Goal: Find specific page/section: Find specific page/section

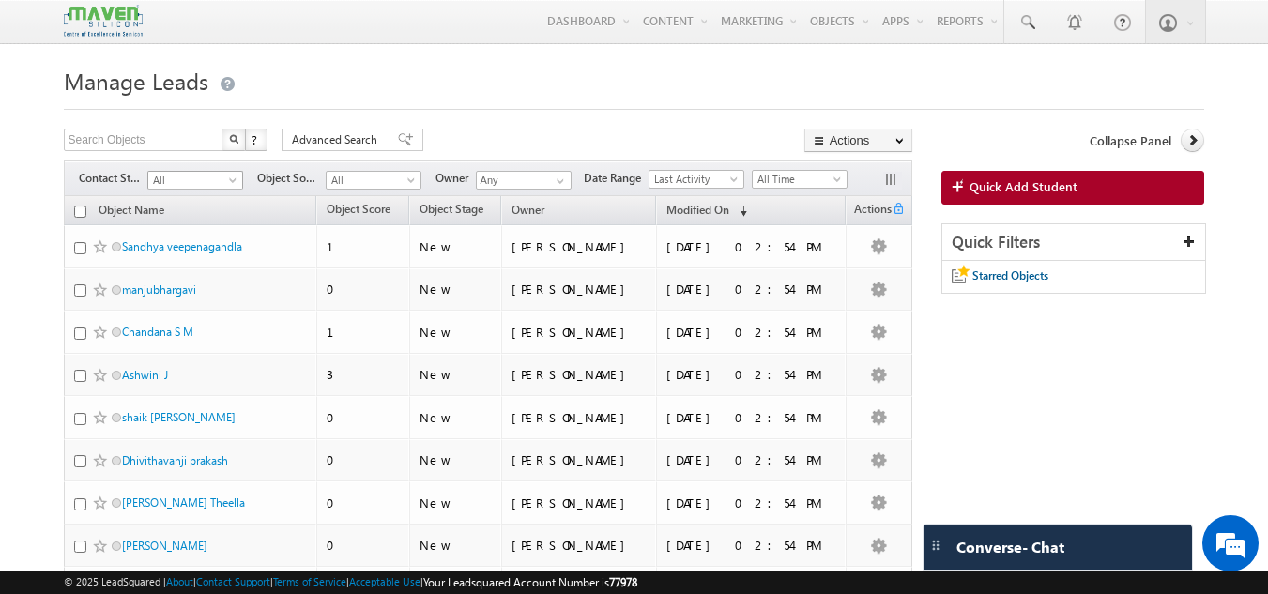
click at [184, 183] on span "All" at bounding box center [192, 180] width 89 height 17
click at [212, 180] on span "All" at bounding box center [192, 180] width 89 height 17
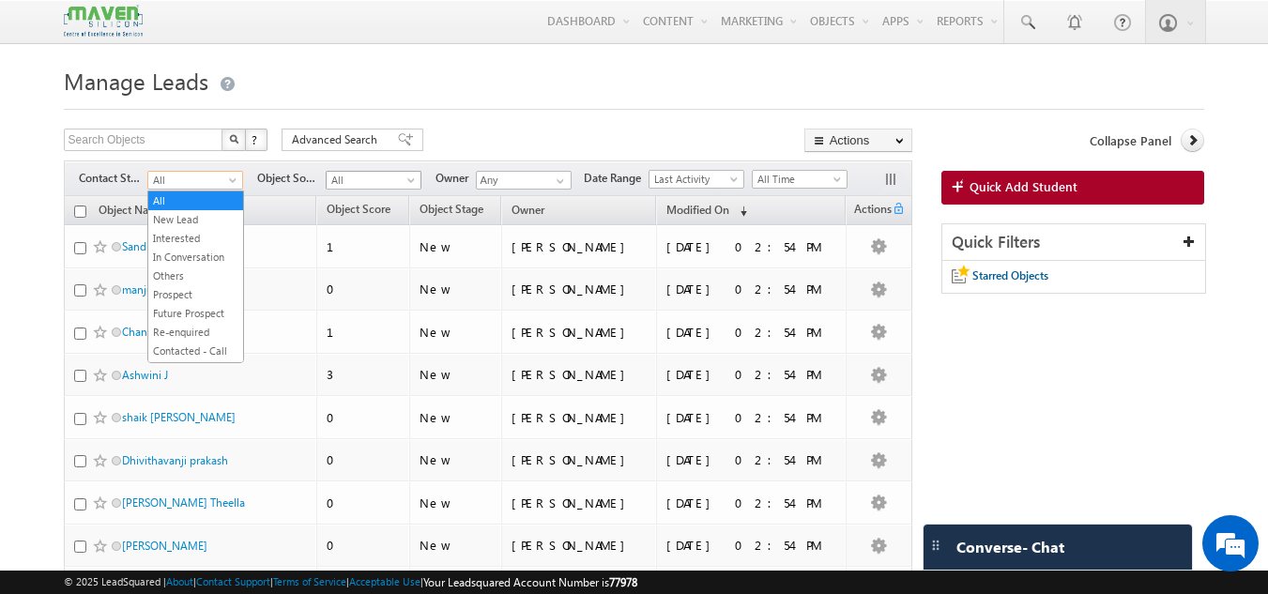
click at [377, 188] on span "All" at bounding box center [371, 180] width 89 height 17
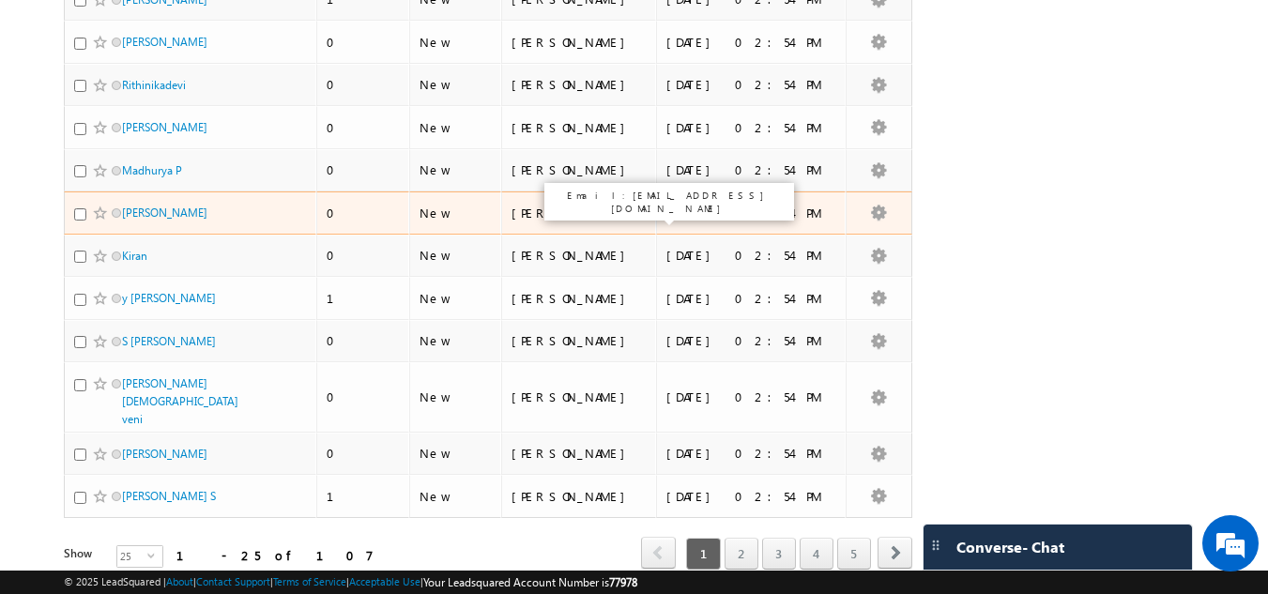
scroll to position [851, 0]
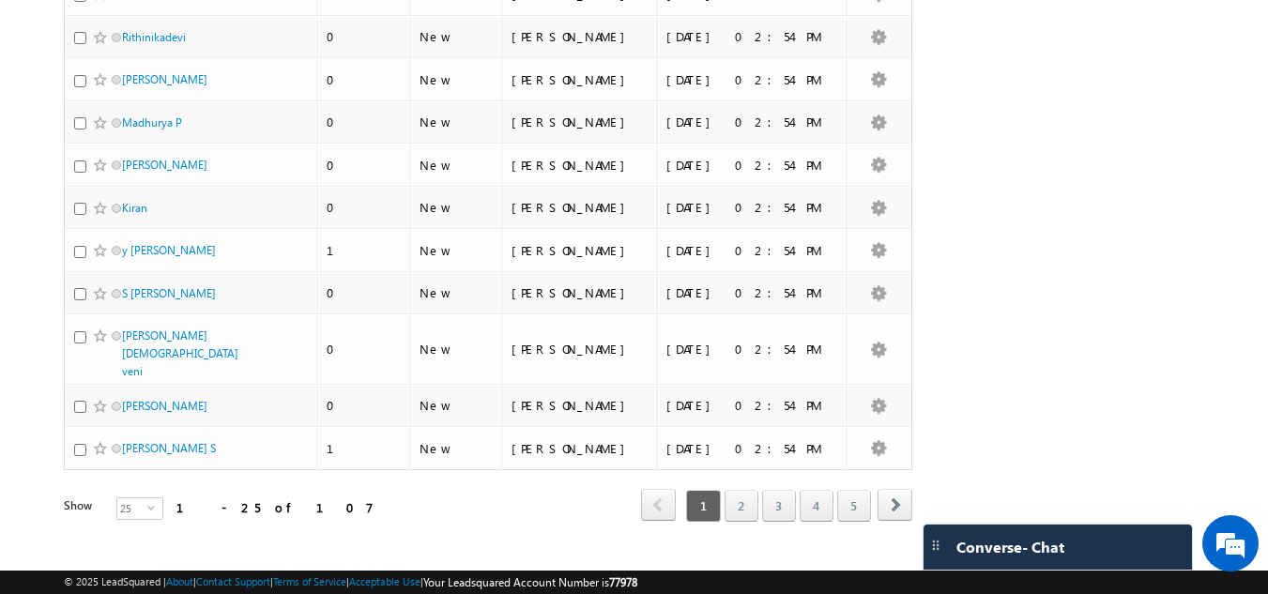
click at [761, 490] on div "1 2 3 4 5" at bounding box center [777, 506] width 189 height 32
click at [758, 490] on link "2" at bounding box center [742, 506] width 34 height 32
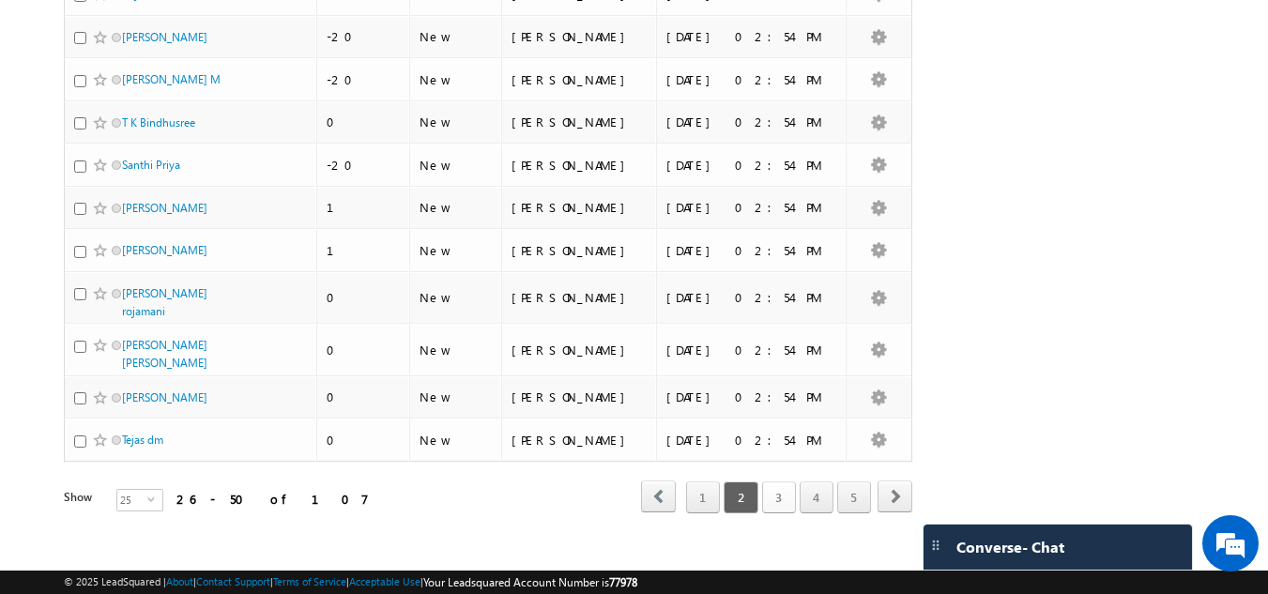
click at [766, 487] on link "3" at bounding box center [779, 498] width 34 height 32
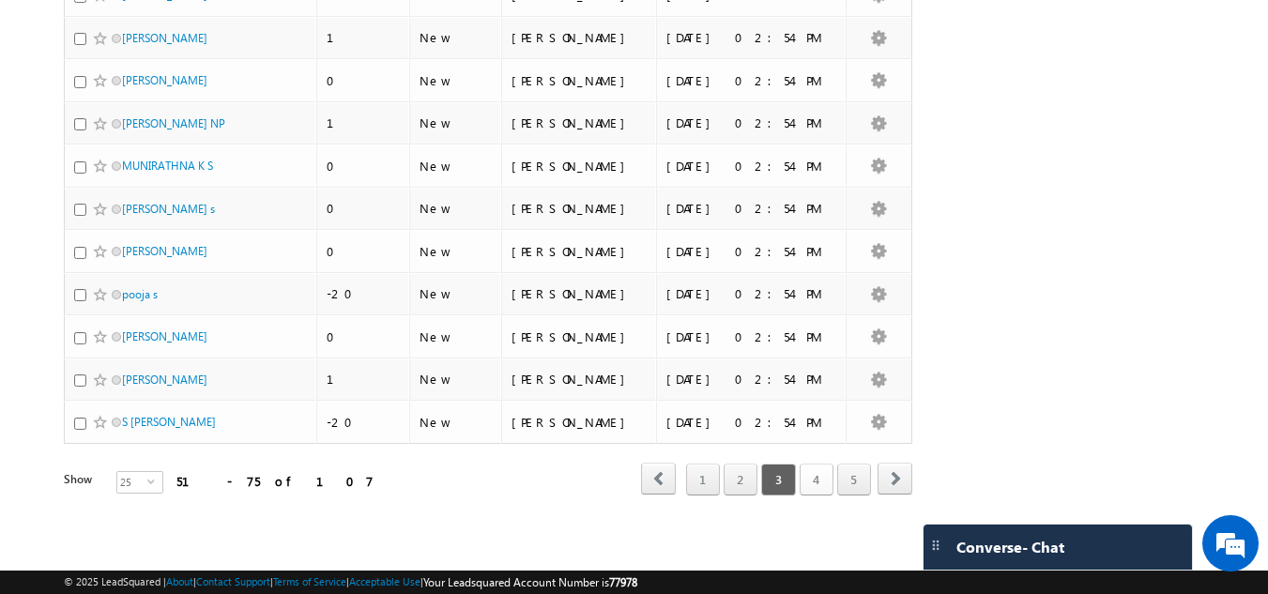
click at [800, 464] on div "1 2 3 4 5" at bounding box center [777, 480] width 189 height 32
click at [813, 477] on link "4" at bounding box center [817, 480] width 34 height 32
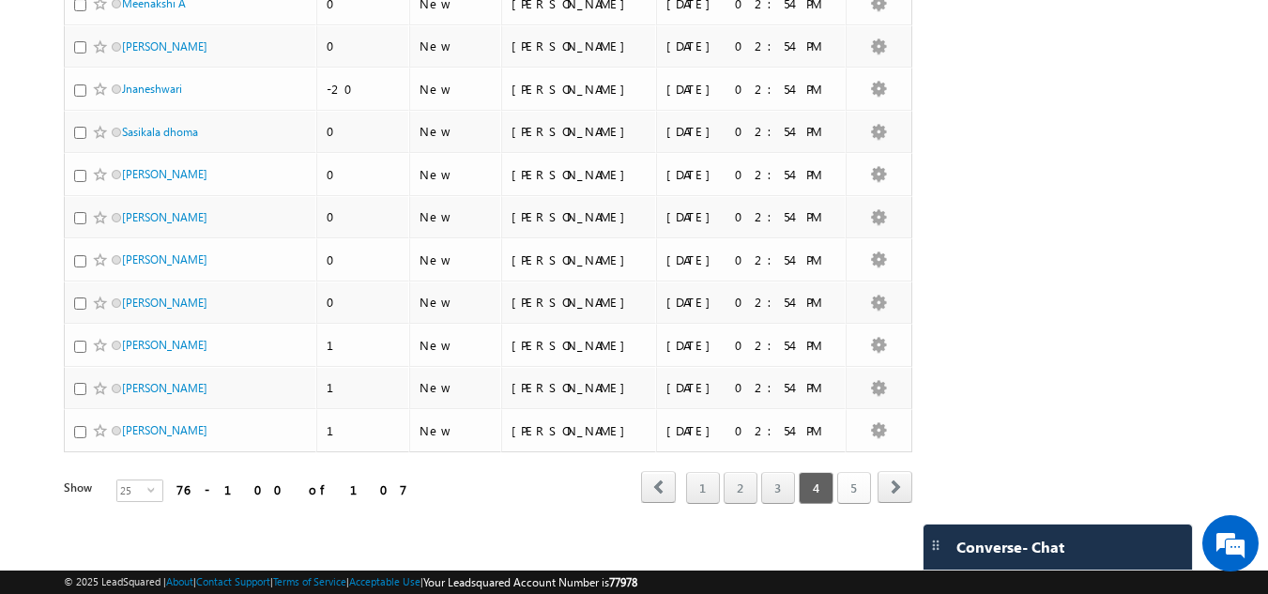
click at [855, 477] on link "5" at bounding box center [855, 488] width 34 height 32
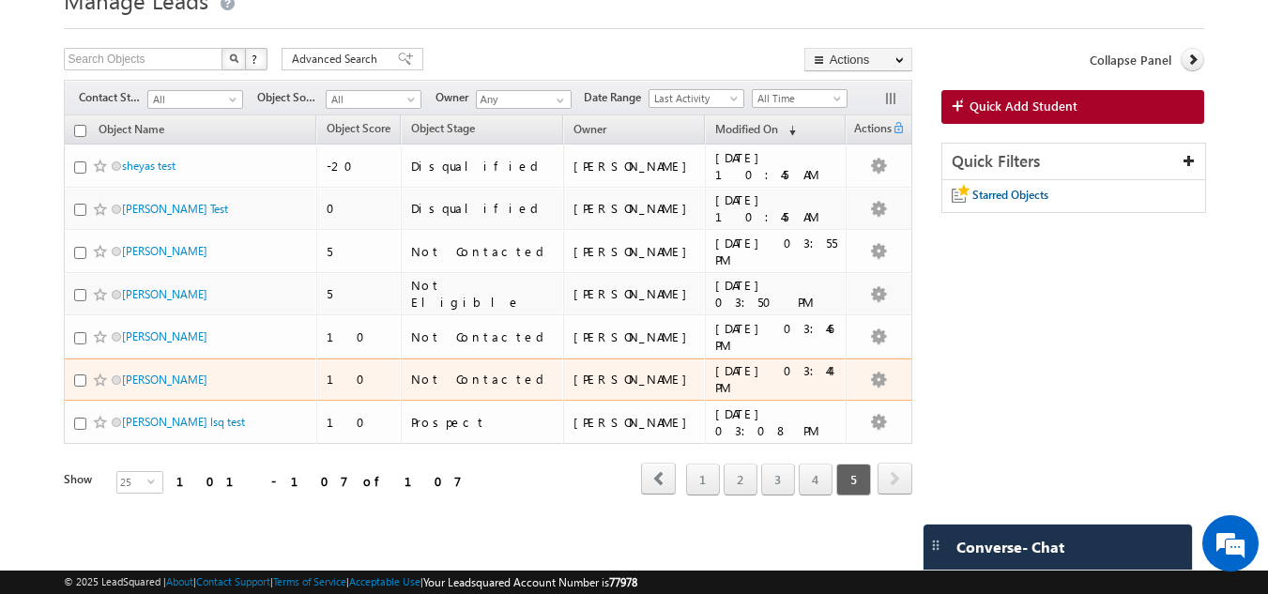
scroll to position [82, 0]
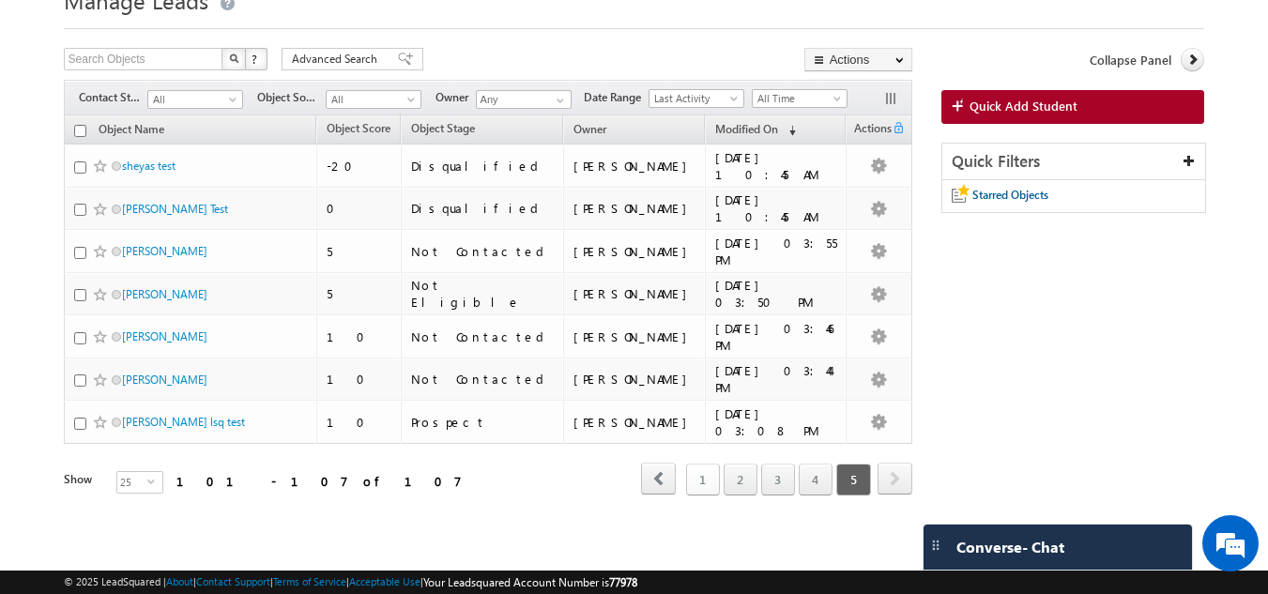
click at [703, 470] on link "1" at bounding box center [703, 480] width 34 height 32
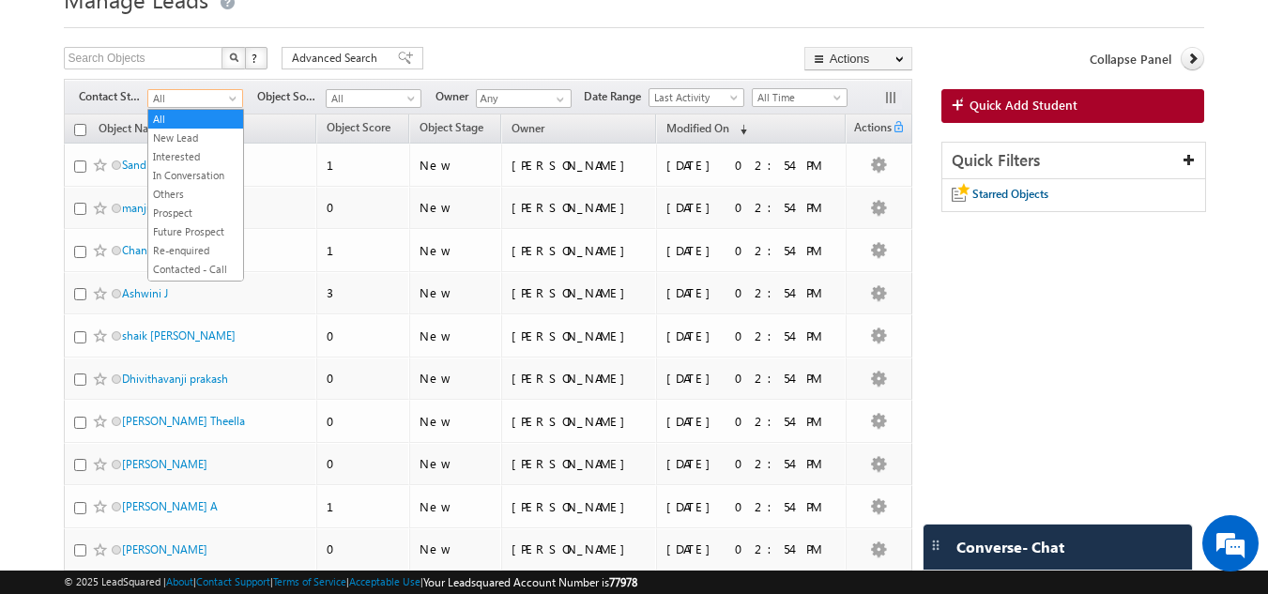
click at [230, 95] on span at bounding box center [234, 102] width 15 height 15
click at [205, 145] on link "New Lead" at bounding box center [195, 138] width 95 height 17
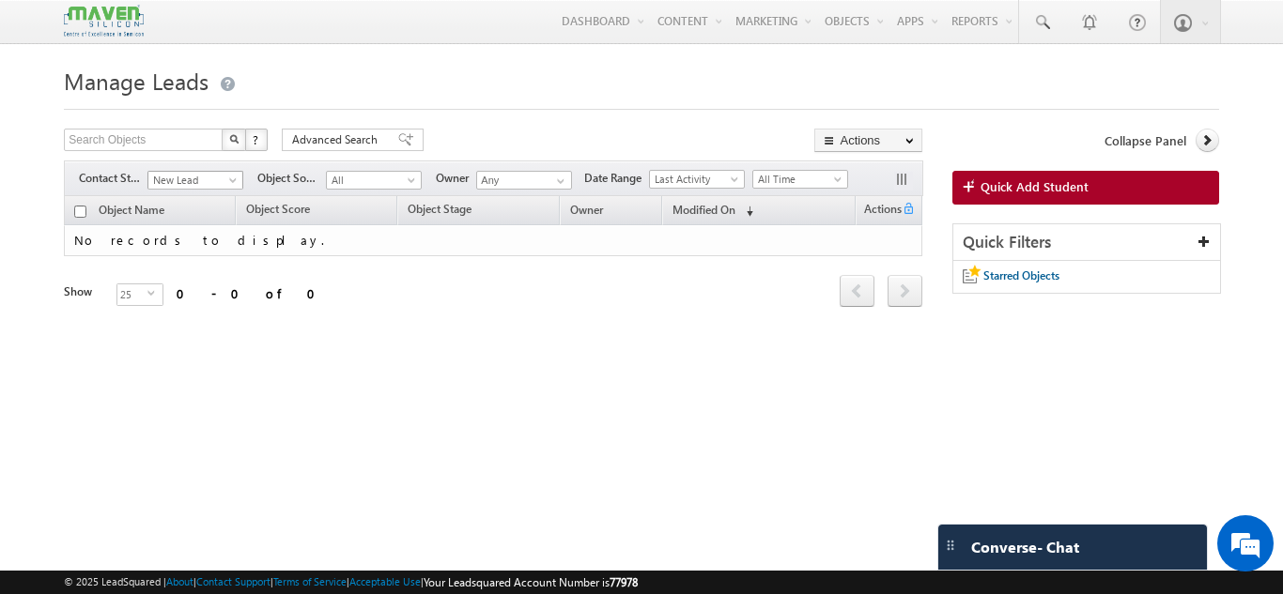
click at [204, 182] on span "New Lead" at bounding box center [192, 180] width 89 height 17
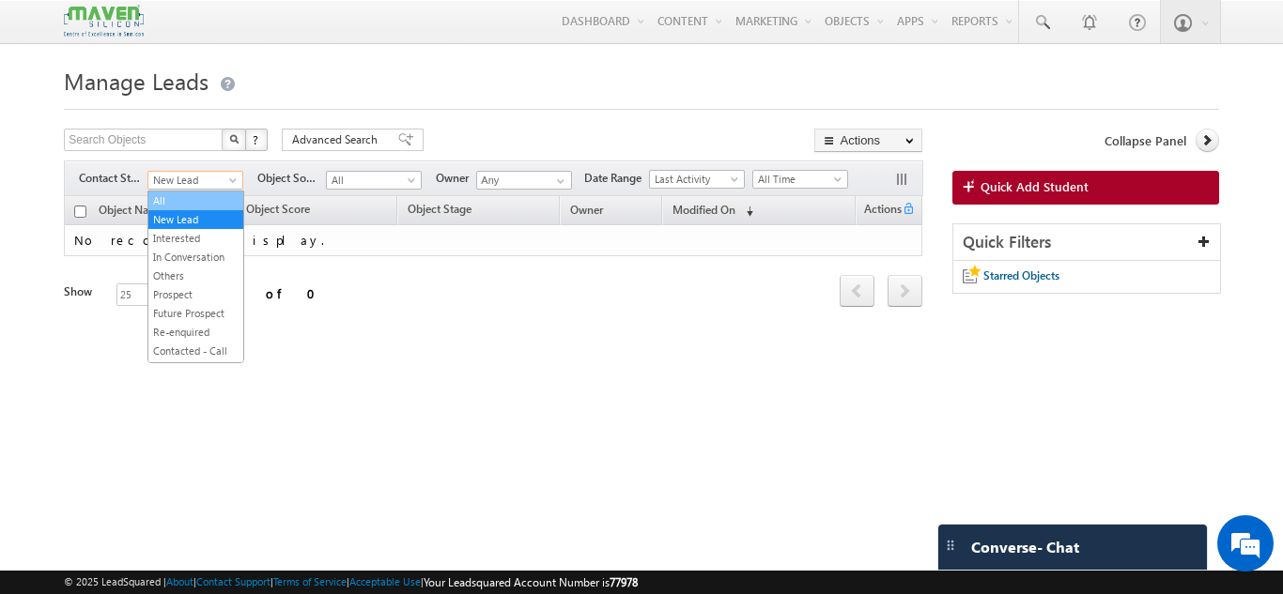
click at [200, 204] on link "All" at bounding box center [195, 200] width 95 height 17
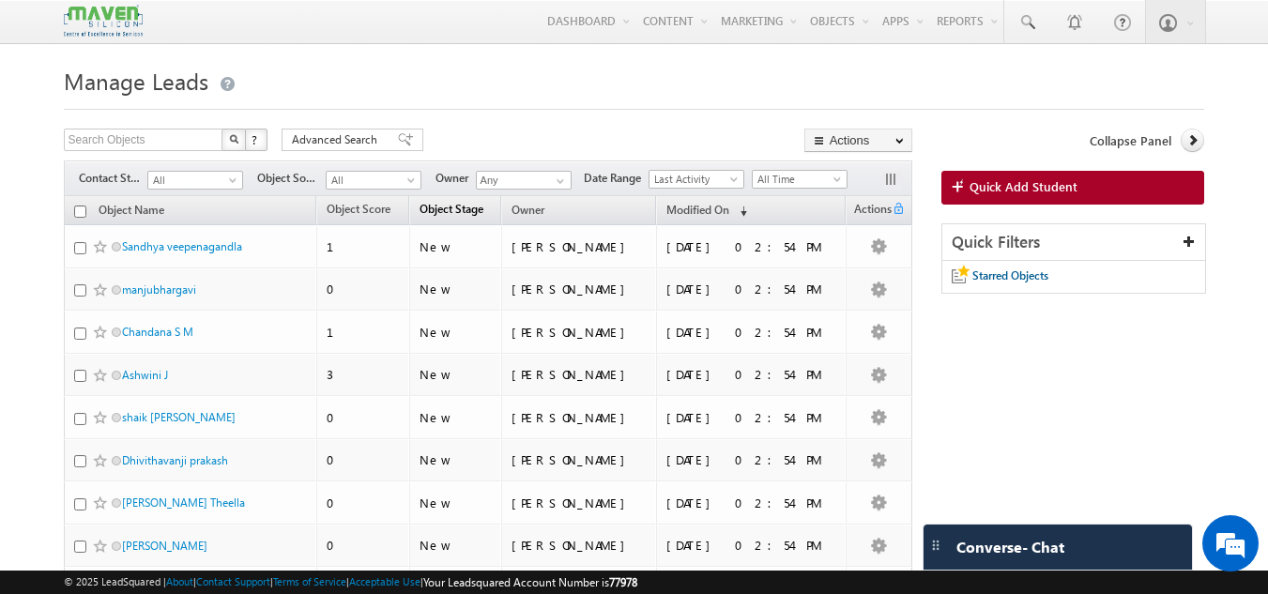
click at [493, 218] on link "Object Stage" at bounding box center [451, 211] width 83 height 24
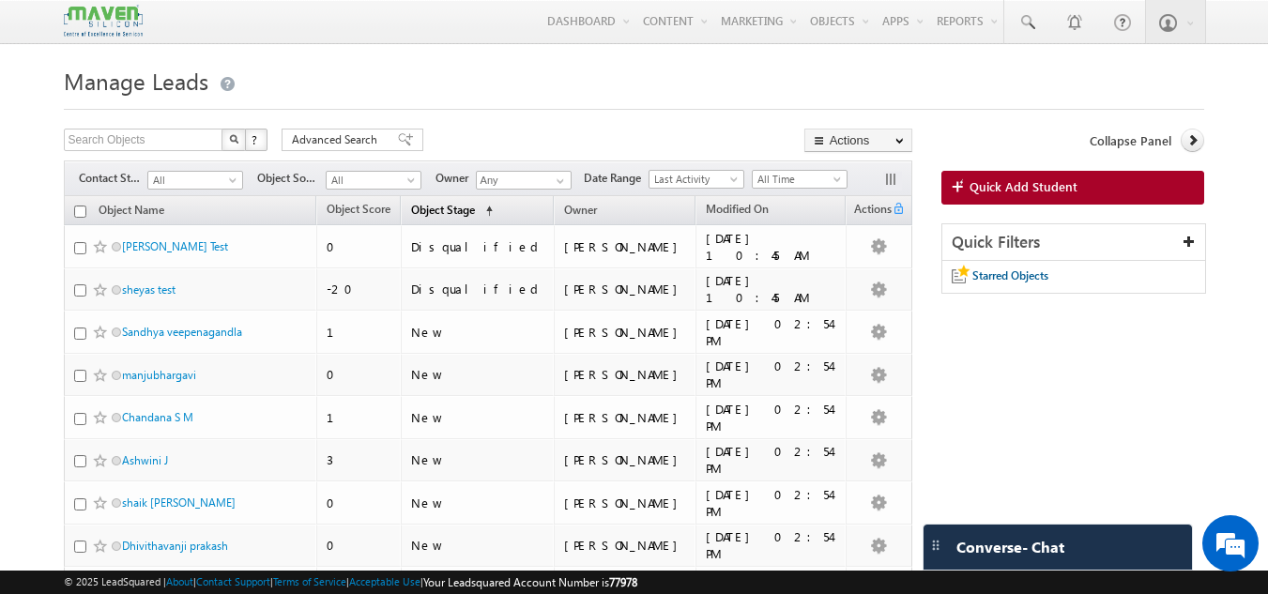
click at [475, 215] on span "Object Stage" at bounding box center [443, 210] width 64 height 14
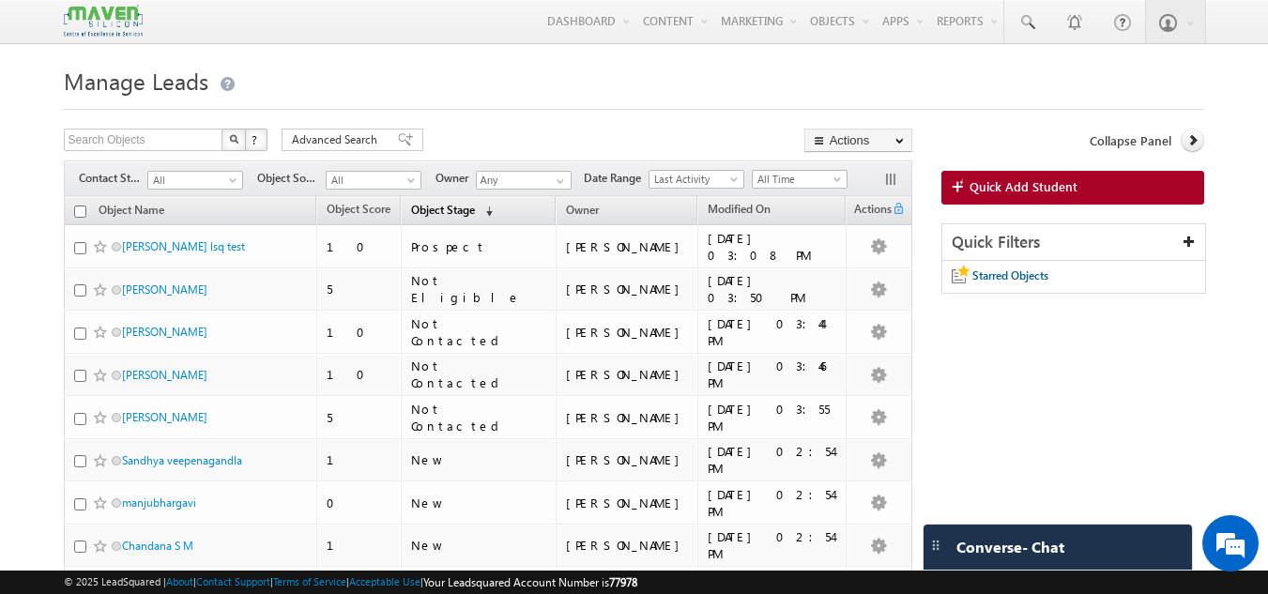
click at [502, 220] on link "Object Stage (sorted descending)" at bounding box center [452, 211] width 100 height 24
